Goal: Check status: Check status

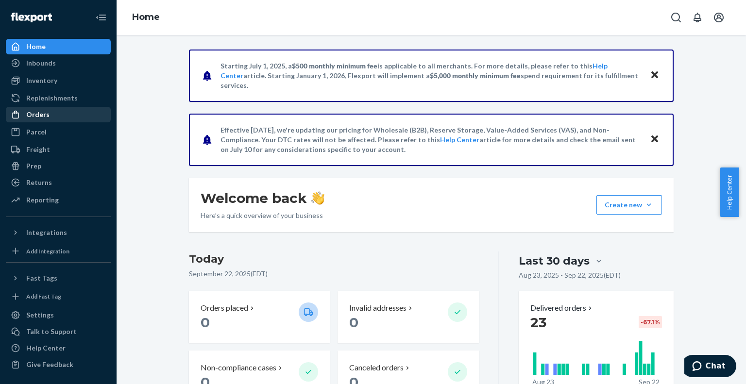
click at [30, 118] on div "Orders" at bounding box center [37, 115] width 23 height 10
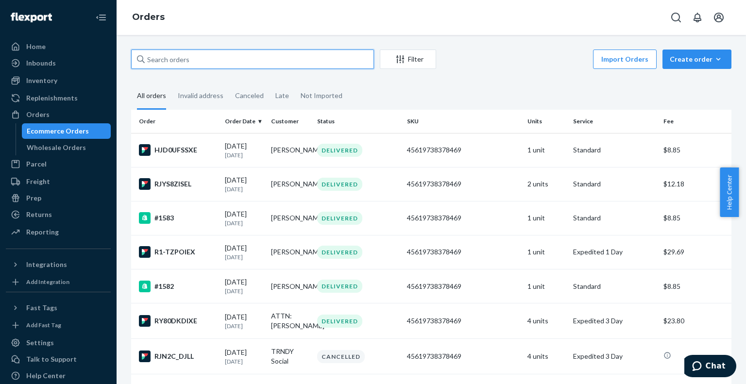
click at [203, 60] on input "text" at bounding box center [252, 59] width 243 height 19
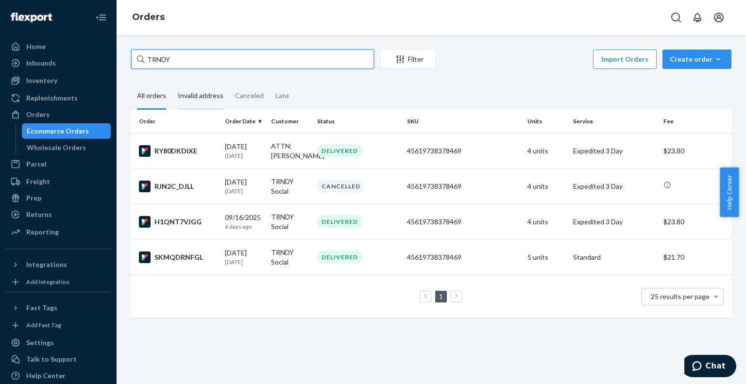
type input "TRNDY"
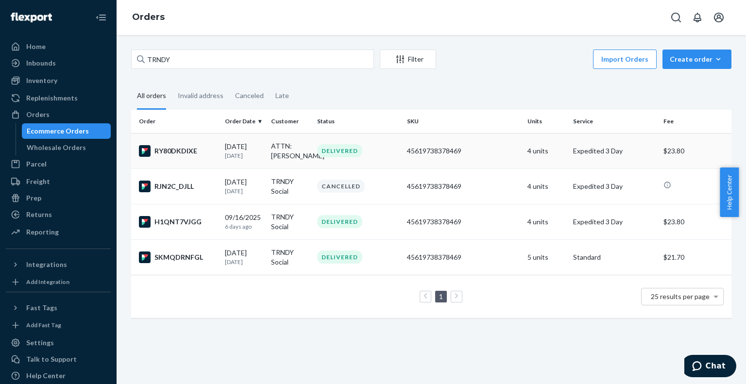
click at [277, 162] on td "ATTN: [PERSON_NAME]" at bounding box center [290, 150] width 46 height 35
click at [275, 230] on td "TRNDY Social" at bounding box center [290, 221] width 46 height 35
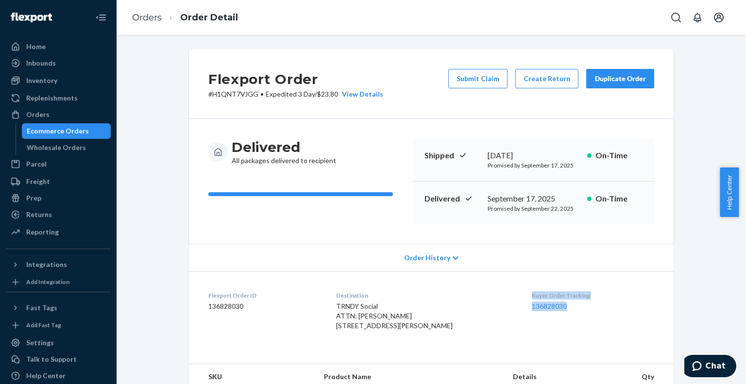
drag, startPoint x: 567, startPoint y: 305, endPoint x: 522, endPoint y: 299, distance: 45.1
click at [531, 299] on div "Buyer Order Tracking 136828030" at bounding box center [592, 312] width 122 height 43
copy div "Buyer Order Tracking 136828030"
